Goal: Find specific page/section: Find specific page/section

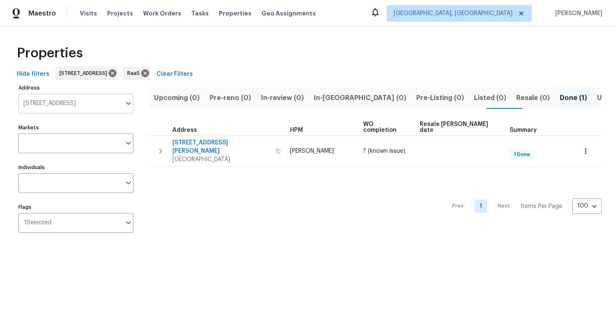
click at [60, 97] on input "9415 Balsam Ln Houston TX 77078" at bounding box center [69, 104] width 103 height 20
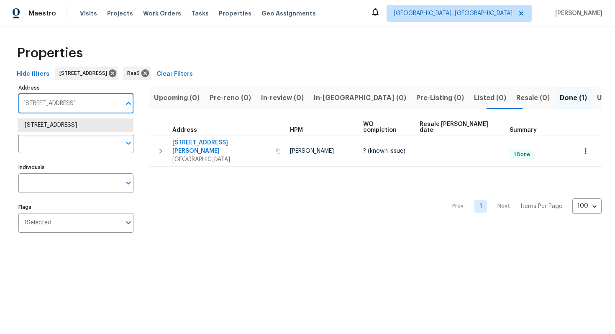
paste input "3211 Sandusky Dr, Decatur, GA 30032"
type input "3211 Sandusky Dr, Decatur, GA 30032"
click at [68, 127] on li "3211 Sandusky Dr Decatur GA 30032" at bounding box center [75, 125] width 115 height 14
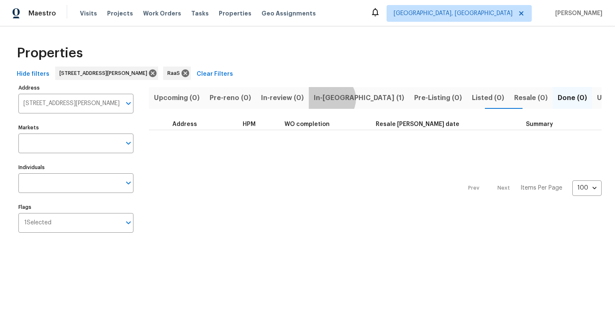
click at [326, 99] on span "In-reno (1)" at bounding box center [359, 98] width 90 height 12
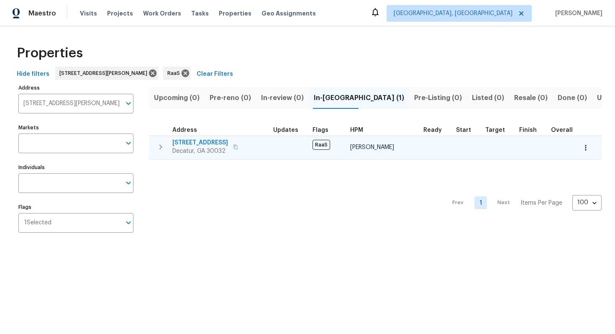
click at [187, 140] on span "3211 Sandusky Dr" at bounding box center [200, 143] width 56 height 8
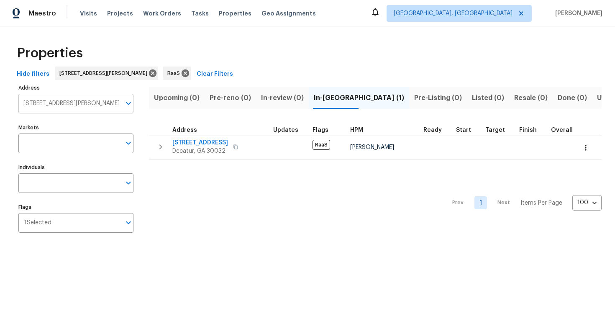
click at [73, 107] on input "3211 Sandusky Dr Decatur GA 30032" at bounding box center [69, 104] width 103 height 20
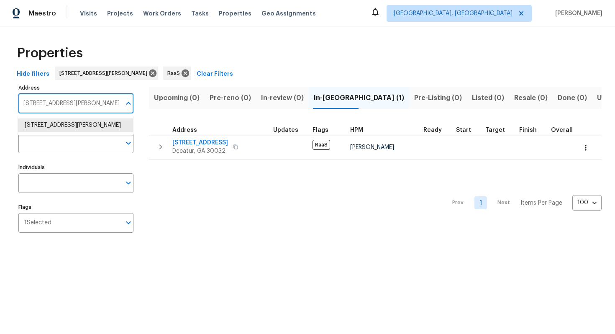
paste input "11139 Silver Aspen Ct, Hampton, GA 30228"
type input "11139 Silver Aspen Ct, Hampton, GA 30228"
click at [69, 132] on li "11139 Silver Aspen Ct Hampton GA 30228" at bounding box center [75, 125] width 115 height 14
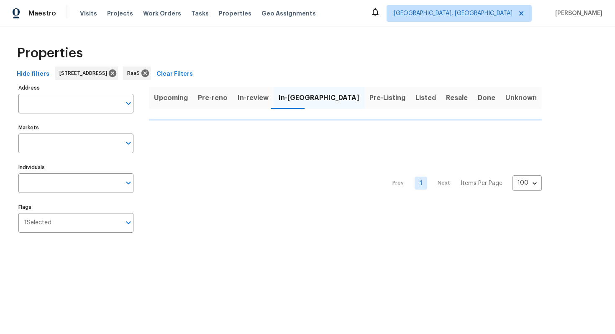
type input "11139 Silver Aspen Ct Hampton GA 30228"
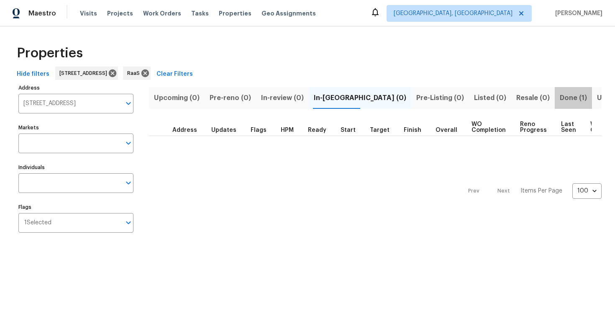
click at [560, 96] on span "Done (1)" at bounding box center [573, 98] width 27 height 12
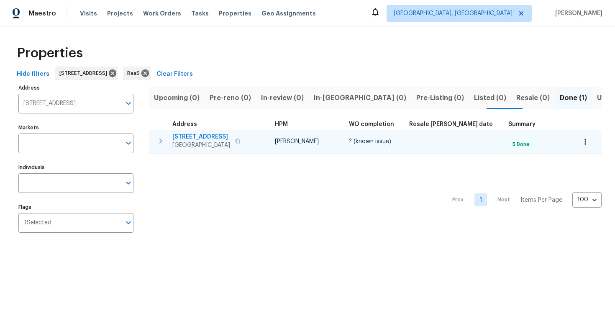
click at [204, 134] on span "11139 Silver Aspen Ct" at bounding box center [201, 137] width 58 height 8
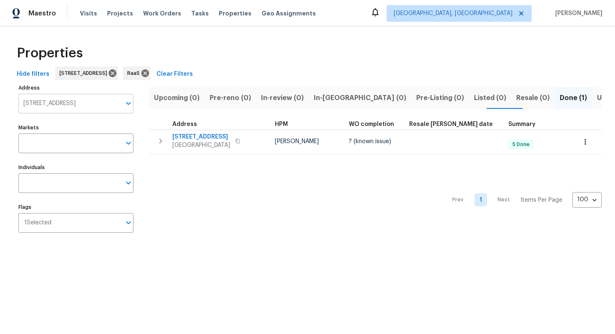
click at [62, 102] on input "11139 Silver Aspen Ct Hampton GA 30228" at bounding box center [69, 104] width 103 height 20
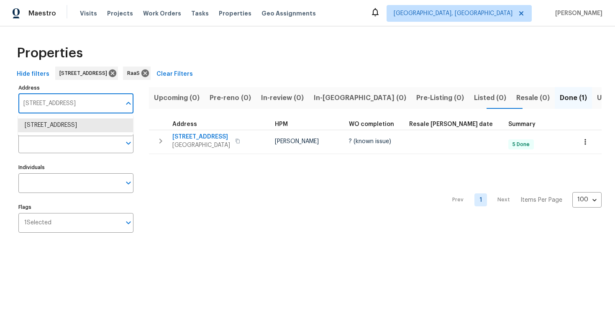
paste input "96 Donegal Way, Dallas, GA 30132"
type input "96 Donegal Way, Dallas, GA 30132"
click at [56, 128] on li "96 Donegal Way Dallas GA 30132" at bounding box center [75, 125] width 115 height 14
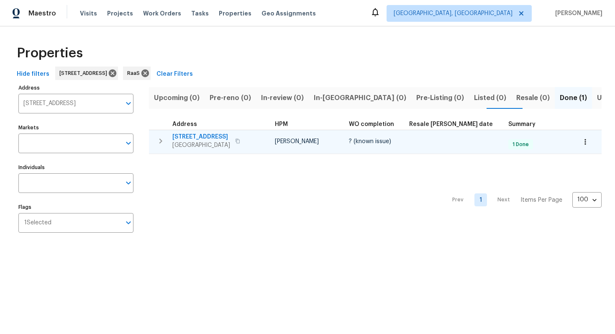
click at [204, 139] on span "96 Donegal Way" at bounding box center [201, 137] width 58 height 8
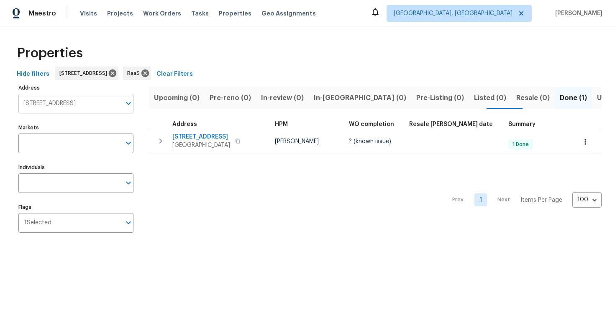
click at [58, 105] on input "96 Donegal Way Dallas GA 30132" at bounding box center [69, 104] width 103 height 20
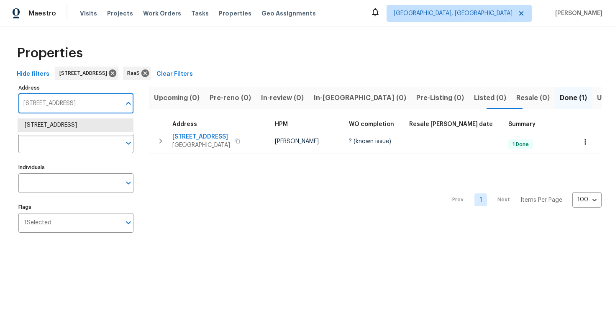
paste input "2212 Chestnut Log Loop, Lithia Springs, GA 3012"
type input "[STREET_ADDRESS]"
click at [58, 132] on li "2212 Chestnut Log Loop Lithia Springs GA 30122" at bounding box center [75, 125] width 115 height 14
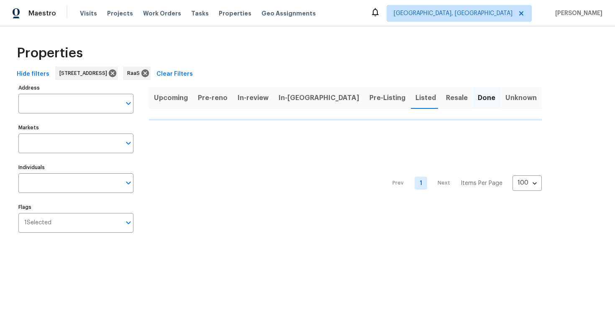
type input "2212 Chestnut Log Loop Lithia Springs GA 30122"
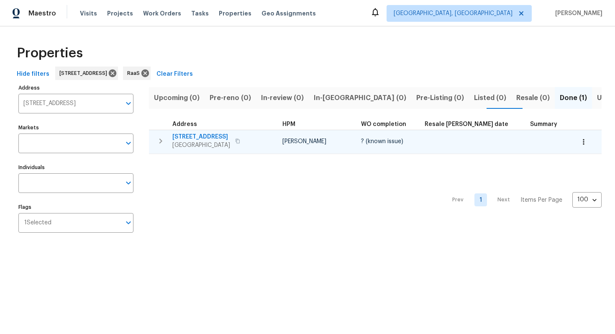
click at [220, 136] on span "2212 Chestnut Log Loop" at bounding box center [201, 137] width 58 height 8
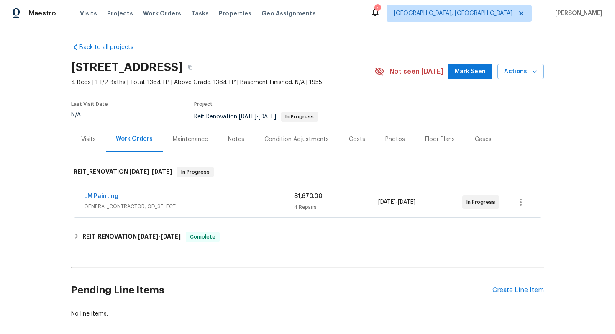
click at [229, 203] on span "GENERAL_CONTRACTOR, OD_SELECT" at bounding box center [189, 206] width 210 height 8
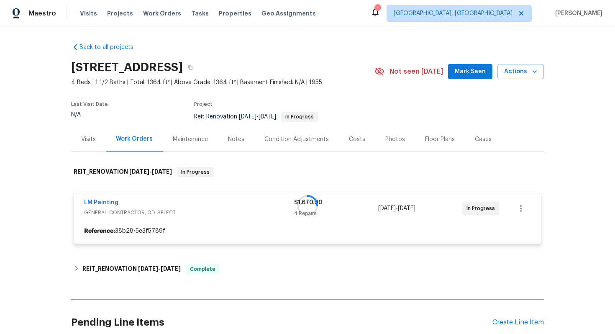
click at [229, 203] on div at bounding box center [307, 206] width 473 height 94
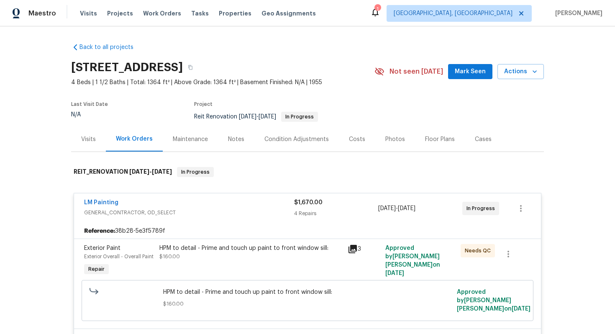
click at [229, 203] on div "LM Painting" at bounding box center [189, 203] width 210 height 10
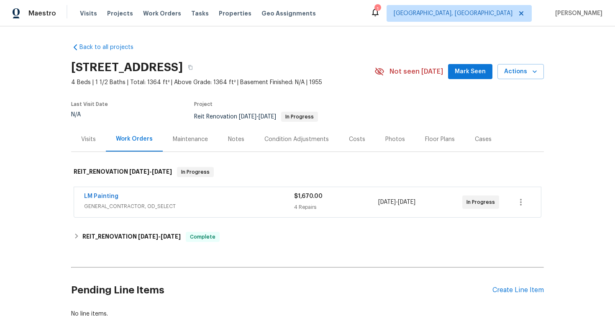
click at [353, 139] on div "Costs" at bounding box center [357, 139] width 16 height 8
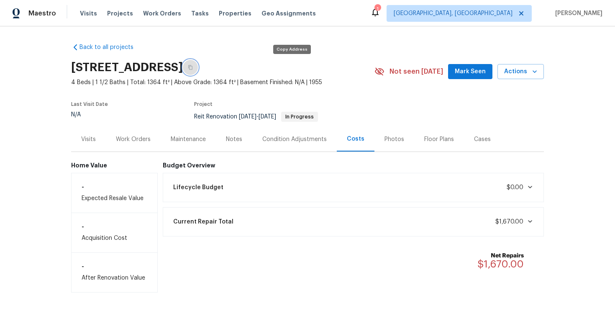
click at [192, 66] on icon "button" at bounding box center [190, 67] width 4 height 5
click at [146, 139] on div "Work Orders" at bounding box center [133, 139] width 35 height 8
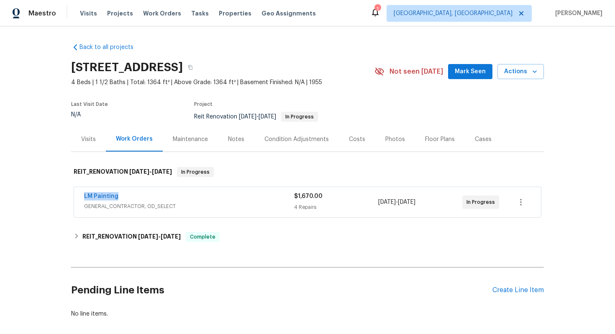
drag, startPoint x: 80, startPoint y: 196, endPoint x: 130, endPoint y: 196, distance: 49.8
click at [130, 196] on div "LM Painting GENERAL_CONTRACTOR, OD_SELECT $1,670.00 4 Repairs 8/19/2025 - 8/21/…" at bounding box center [307, 202] width 467 height 30
copy link "LM Painting"
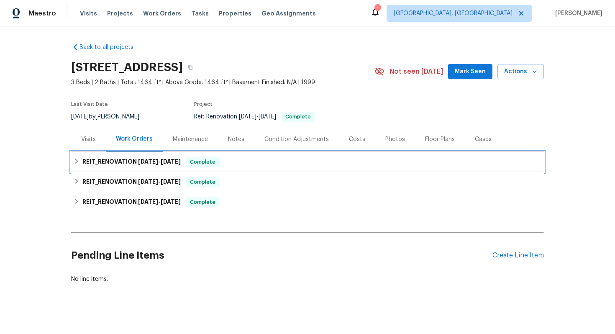
click at [131, 159] on h6 "REIT_RENOVATION 8/18/25 - 8/21/25" at bounding box center [131, 162] width 98 height 10
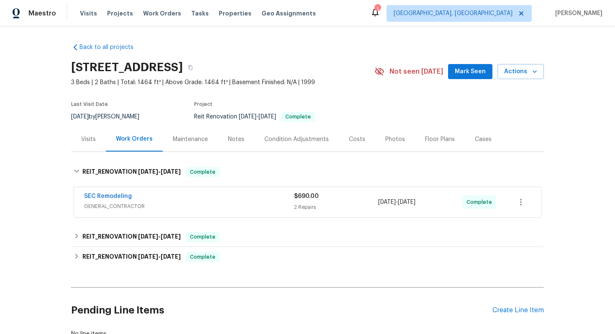
click at [353, 137] on div "Costs" at bounding box center [357, 139] width 16 height 8
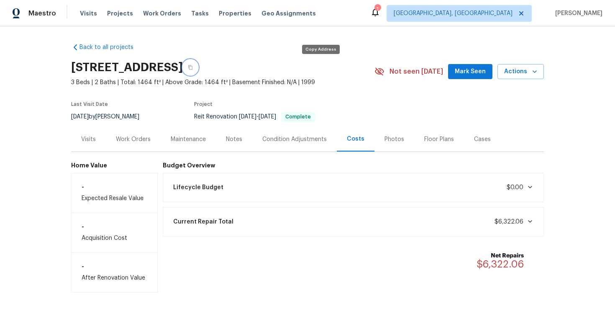
click at [193, 65] on icon "button" at bounding box center [190, 67] width 5 height 5
click at [132, 137] on div "Work Orders" at bounding box center [133, 139] width 35 height 8
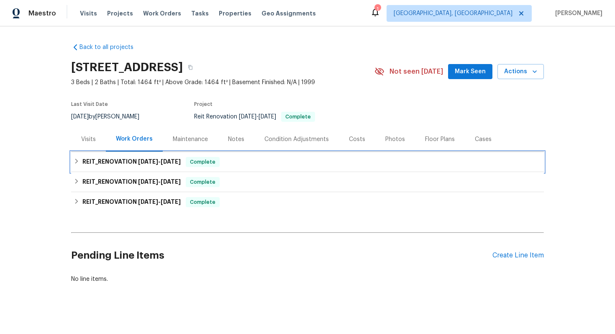
click at [124, 161] on h6 "REIT_RENOVATION 8/18/25 - 8/21/25" at bounding box center [131, 162] width 98 height 10
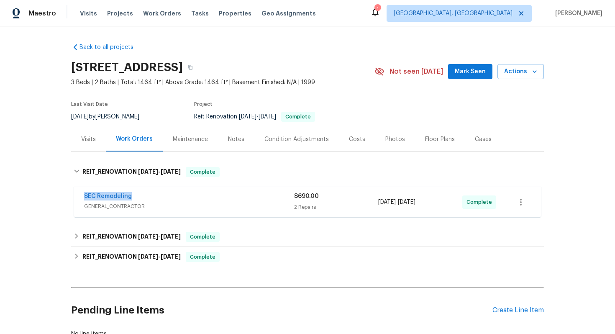
drag, startPoint x: 80, startPoint y: 193, endPoint x: 144, endPoint y: 193, distance: 64.9
click at [144, 193] on div "SEC Remodeling GENERAL_CONTRACTOR $690.00 2 Repairs 8/18/2025 - 8/21/2025 Compl…" at bounding box center [307, 202] width 467 height 30
copy link "SEC Remodeling"
click at [192, 67] on icon "button" at bounding box center [190, 67] width 4 height 5
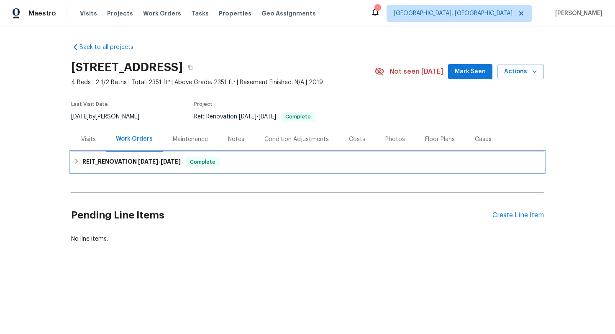
click at [174, 164] on span "[DATE]" at bounding box center [171, 162] width 20 height 6
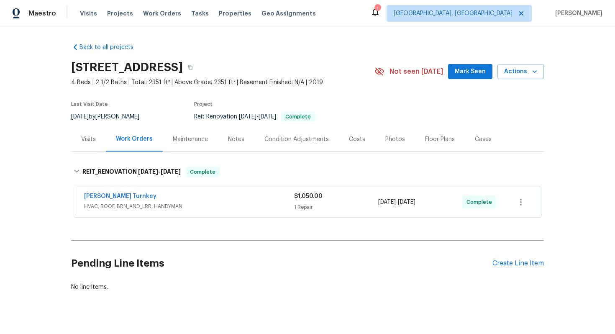
click at [352, 134] on div "Costs" at bounding box center [357, 139] width 36 height 25
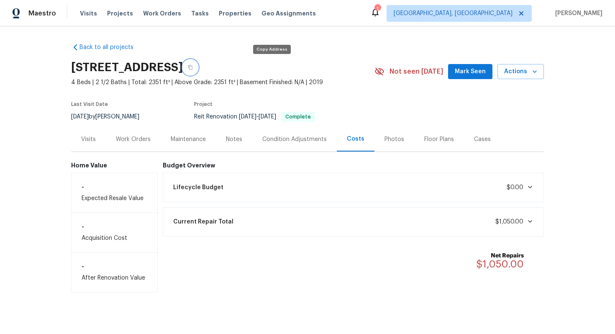
click at [193, 67] on icon "button" at bounding box center [190, 67] width 5 height 5
click at [132, 135] on div "Work Orders" at bounding box center [133, 139] width 35 height 8
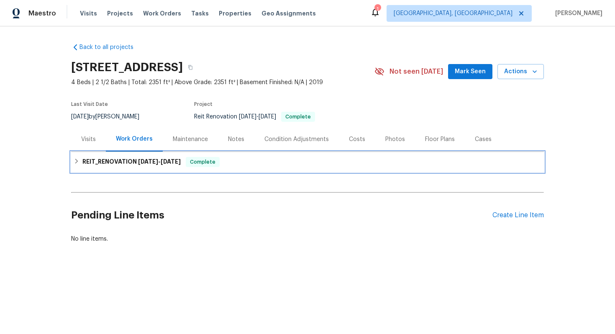
click at [128, 164] on h6 "REIT_RENOVATION [DATE] - [DATE]" at bounding box center [131, 162] width 98 height 10
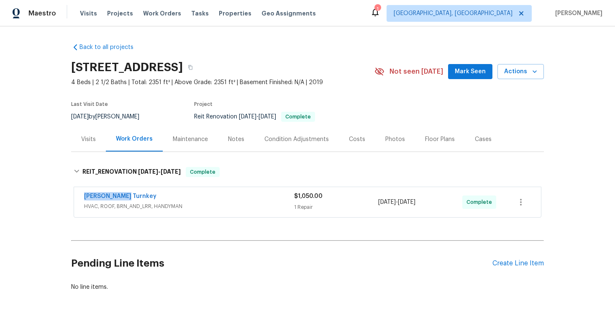
drag, startPoint x: 128, startPoint y: 196, endPoint x: 76, endPoint y: 195, distance: 52.3
click at [76, 195] on div "[PERSON_NAME] Turnkey HVAC, ROOF, BRN_AND_LRR, HANDYMAN $1,050.00 1 Repair [DAT…" at bounding box center [307, 202] width 467 height 30
copy link "[PERSON_NAME] Turnkey"
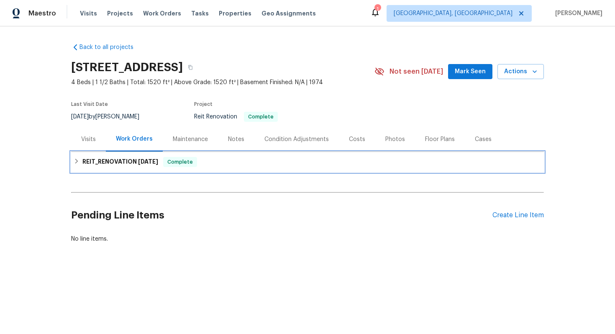
click at [164, 159] on span "Complete" at bounding box center [180, 162] width 32 height 8
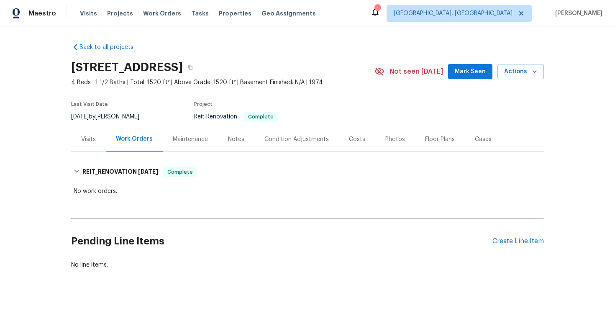
click at [353, 134] on div "Costs" at bounding box center [357, 139] width 36 height 25
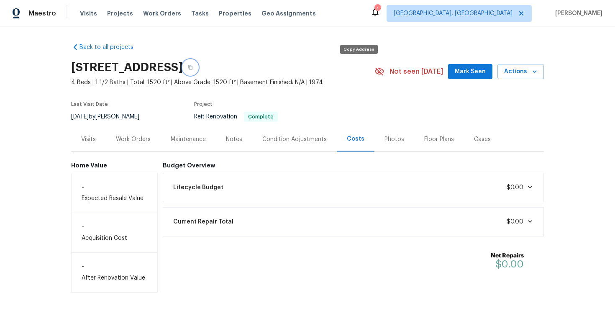
click at [198, 63] on button "button" at bounding box center [190, 67] width 15 height 15
click at [193, 66] on icon "button" at bounding box center [190, 67] width 5 height 5
